Goal: Find specific page/section

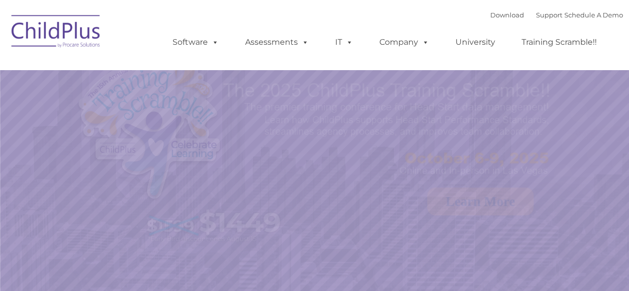
select select "MEDIUM"
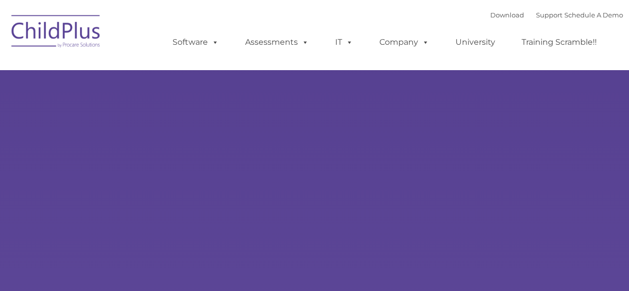
type input ""
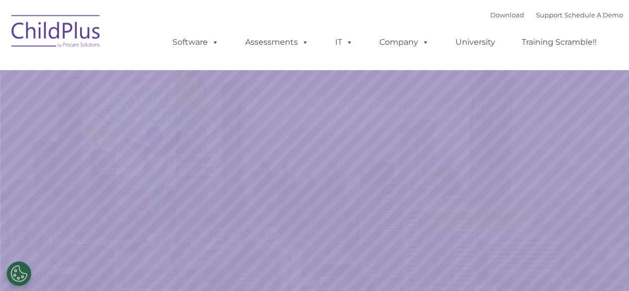
select select "MEDIUM"
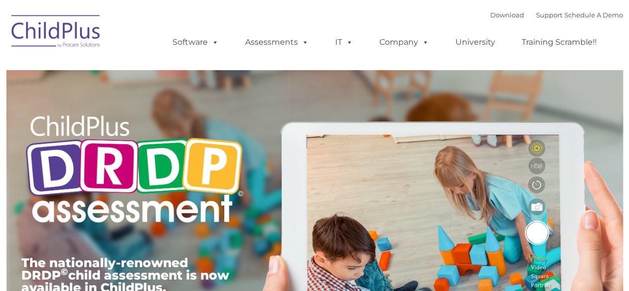
type input ""
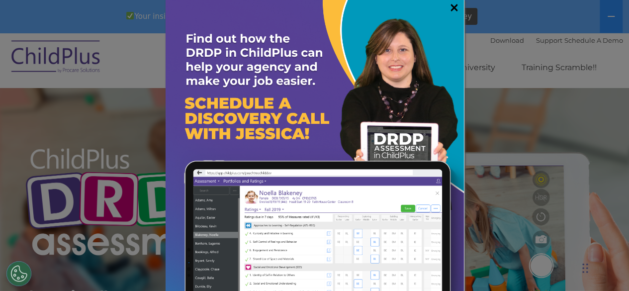
click at [449, 6] on link "×" at bounding box center [454, 7] width 11 height 10
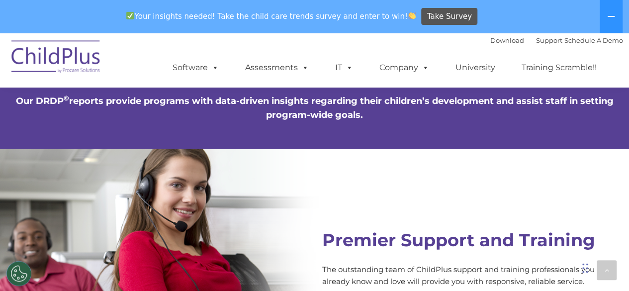
scroll to position [3480, 0]
